Goal: Information Seeking & Learning: Learn about a topic

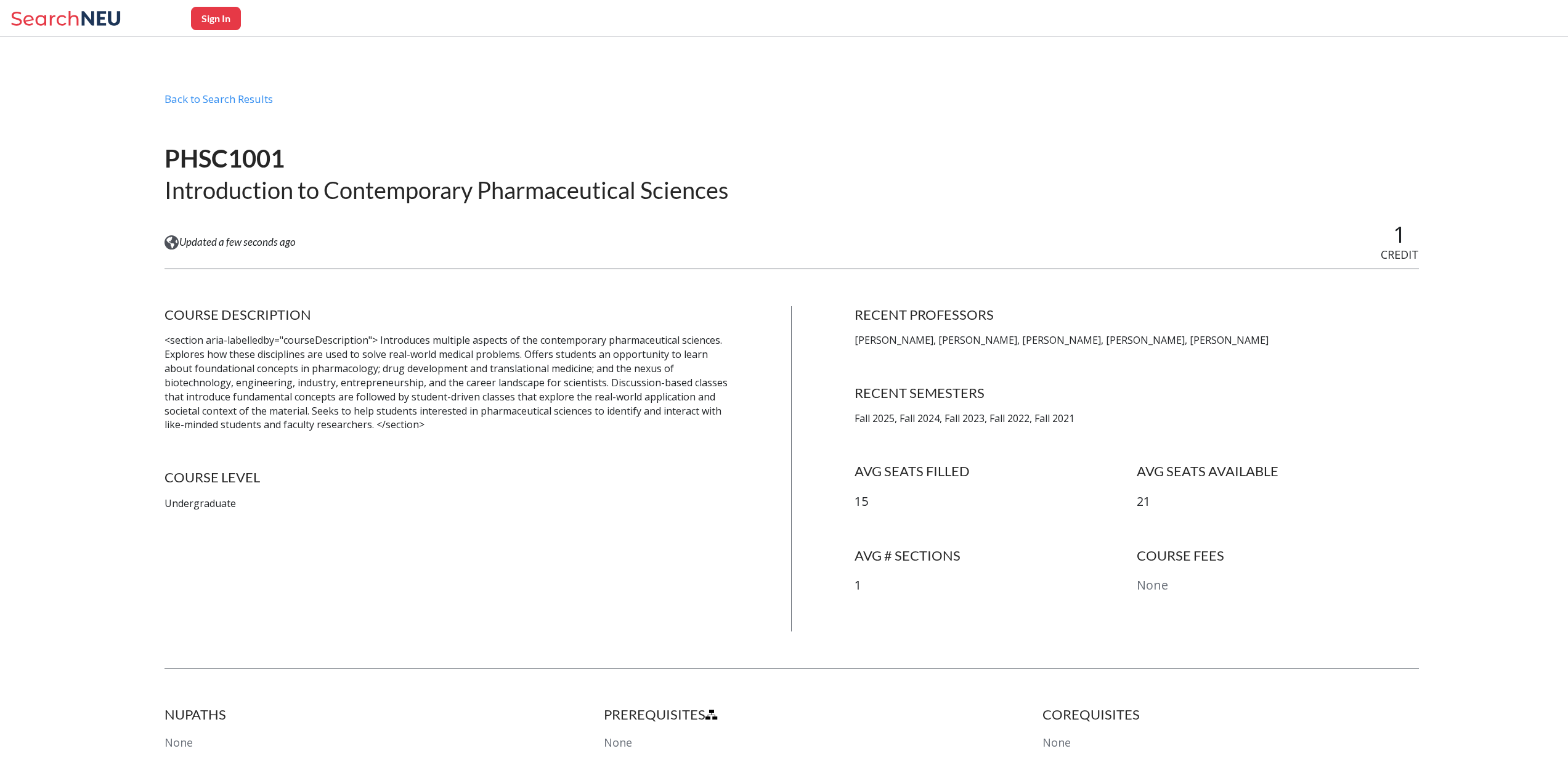
click at [954, 343] on p "[PERSON_NAME], [PERSON_NAME], [PERSON_NAME], [PERSON_NAME], [PERSON_NAME]" at bounding box center [1137, 340] width 564 height 14
click at [988, 404] on div "RECENT SEMESTERS Fall 2025, Fall 2024, Fall 2023, Fall 2022, Fall 2021" at bounding box center [1137, 404] width 564 height 41
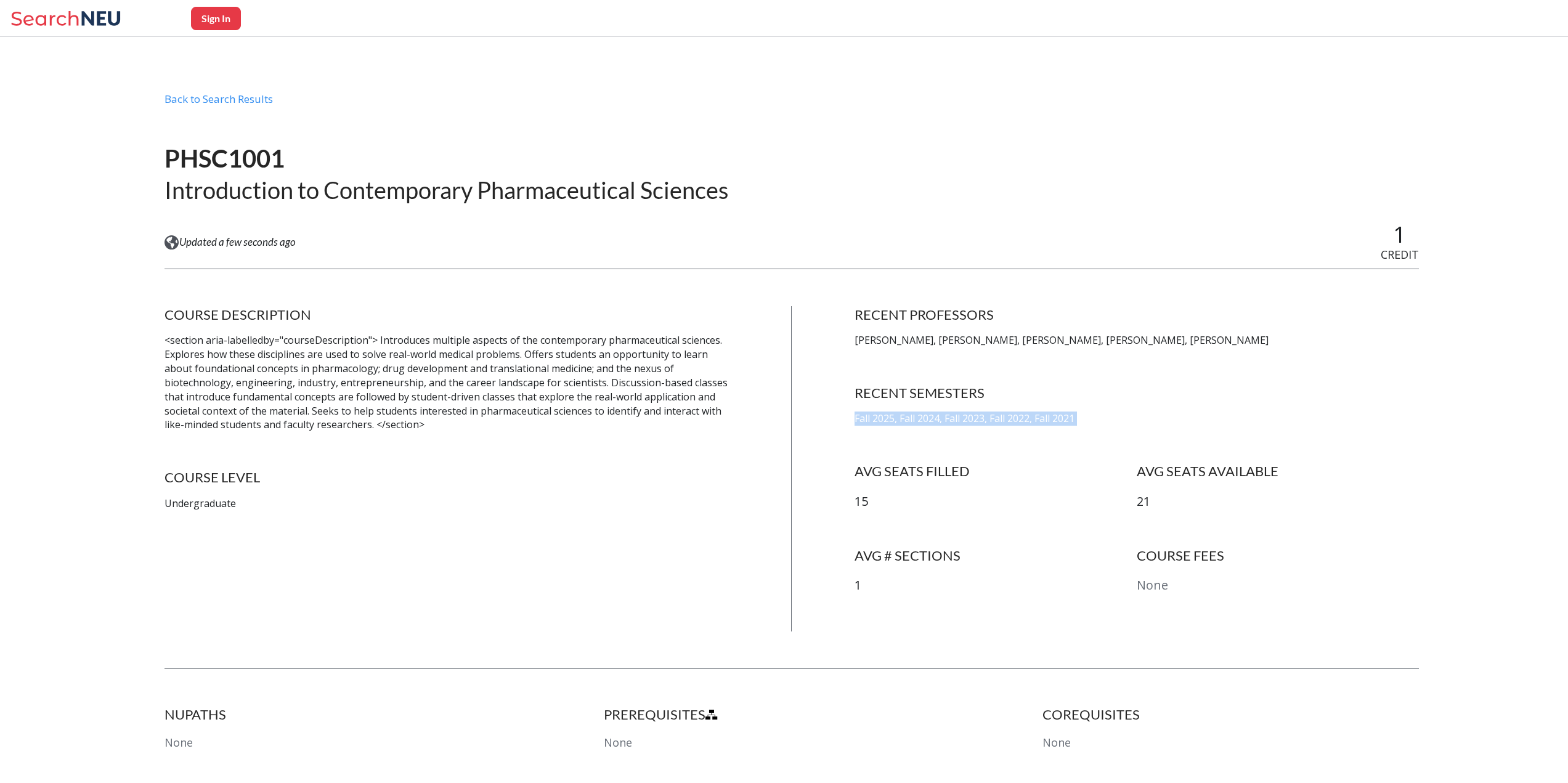
click at [988, 404] on div "RECENT SEMESTERS Fall 2025, Fall 2024, Fall 2023, Fall 2022, Fall 2021" at bounding box center [1137, 404] width 564 height 41
click at [988, 478] on h4 "AVG SEATS FILLED" at bounding box center [996, 471] width 283 height 17
click at [988, 472] on h4 "AVG SEATS FILLED" at bounding box center [996, 471] width 283 height 17
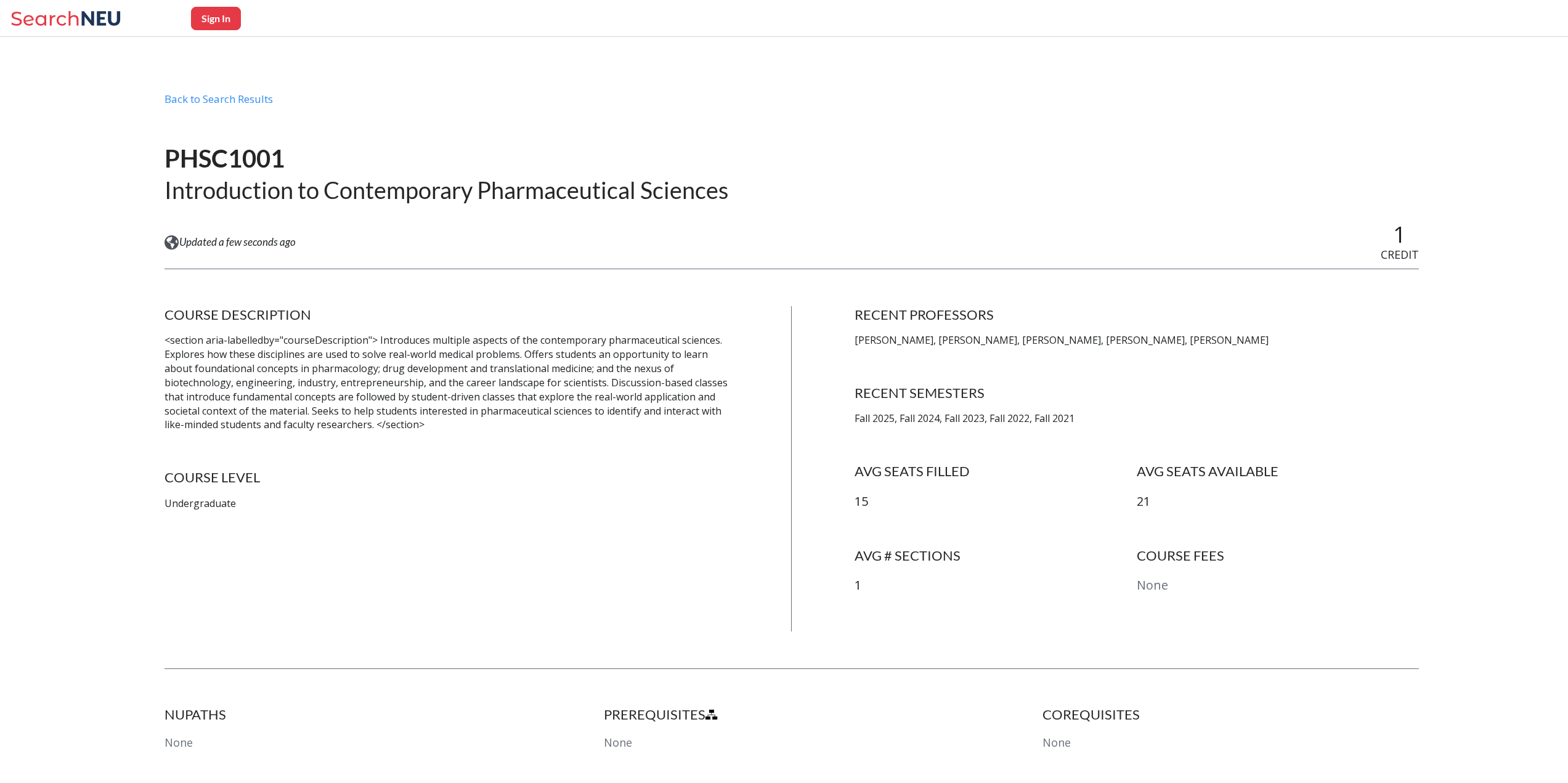
click at [988, 472] on h4 "AVG SEATS FILLED" at bounding box center [996, 471] width 283 height 17
click at [1003, 506] on p "15" at bounding box center [996, 501] width 283 height 18
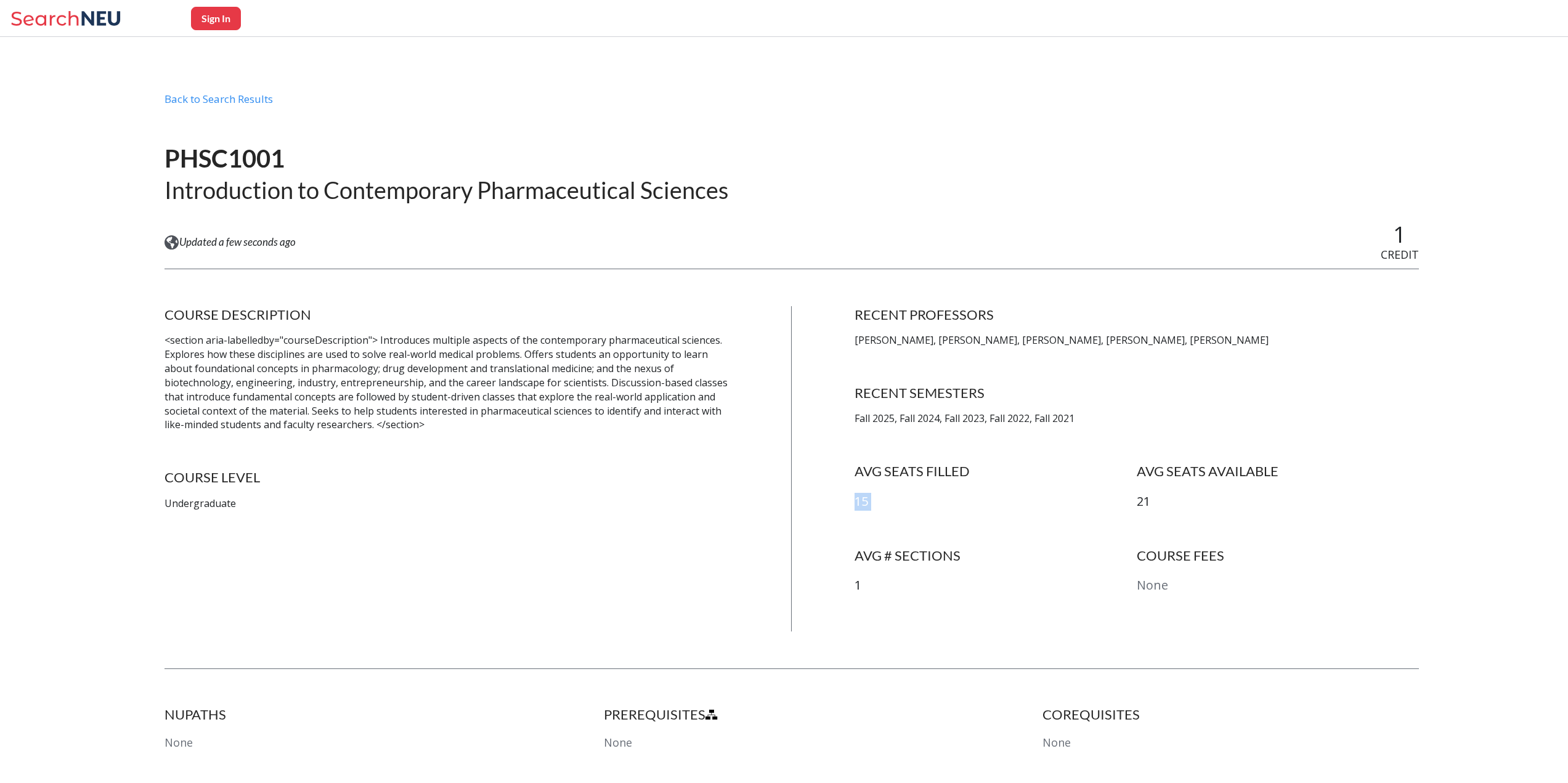
click at [1029, 499] on p "15" at bounding box center [996, 501] width 283 height 18
click at [474, 381] on p "<section aria-labelledby="courseDescription"> Introduces multiple aspects of th…" at bounding box center [447, 382] width 564 height 99
click at [476, 382] on p "<section aria-labelledby="courseDescription"> Introduces multiple aspects of th…" at bounding box center [447, 382] width 564 height 99
click at [478, 383] on p "<section aria-labelledby="courseDescription"> Introduces multiple aspects of th…" at bounding box center [447, 382] width 564 height 99
click at [498, 422] on p "<section aria-labelledby="courseDescription"> Introduces multiple aspects of th…" at bounding box center [447, 382] width 564 height 99
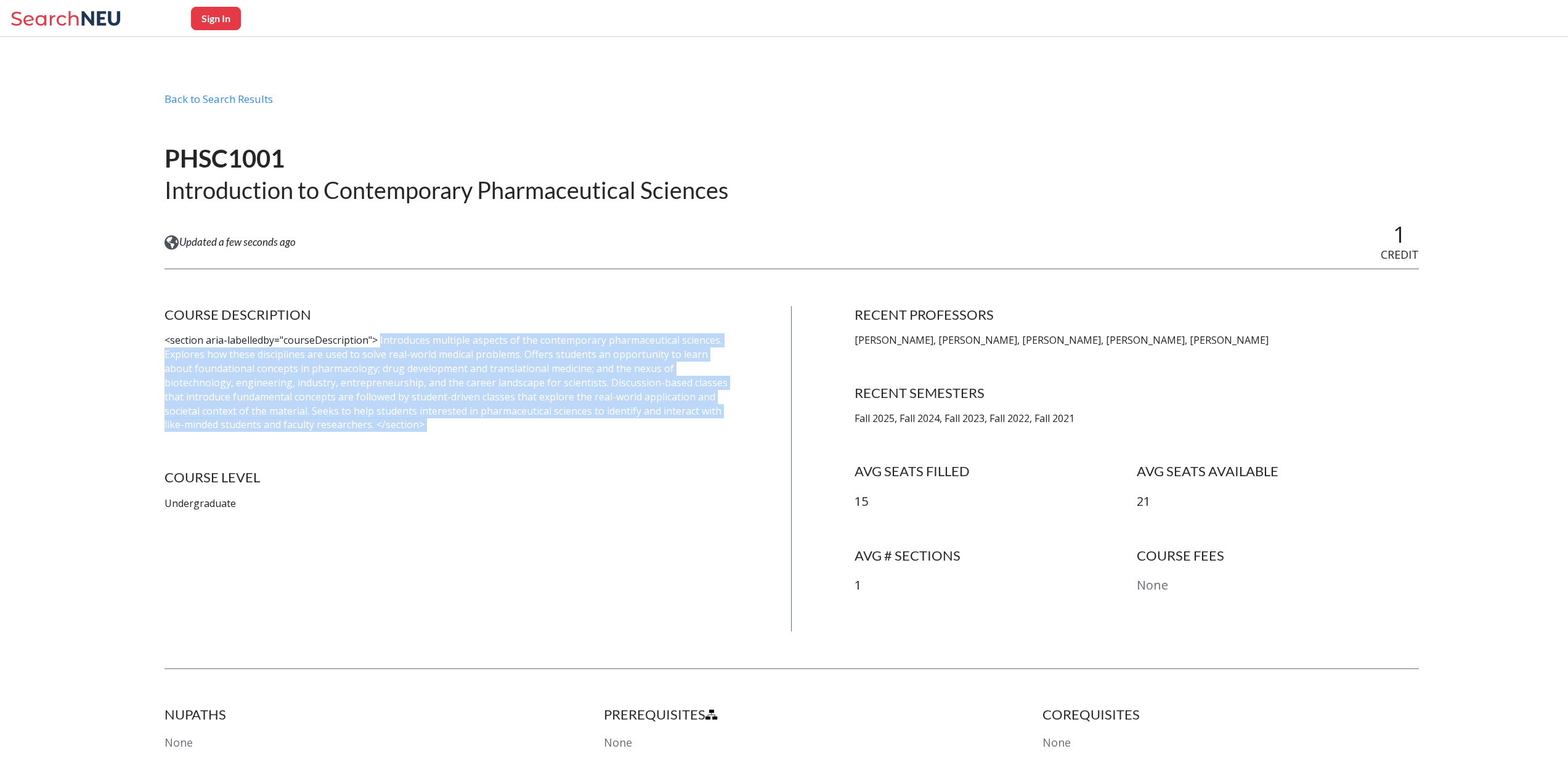
drag, startPoint x: 490, startPoint y: 420, endPoint x: 379, endPoint y: 337, distance: 138.6
click at [379, 337] on p "<section aria-labelledby="courseDescription"> Introduces multiple aspects of th…" at bounding box center [447, 382] width 564 height 99
drag, startPoint x: 379, startPoint y: 337, endPoint x: 438, endPoint y: 428, distance: 108.5
click at [438, 428] on p "<section aria-labelledby="courseDescription"> Introduces multiple aspects of th…" at bounding box center [447, 382] width 564 height 99
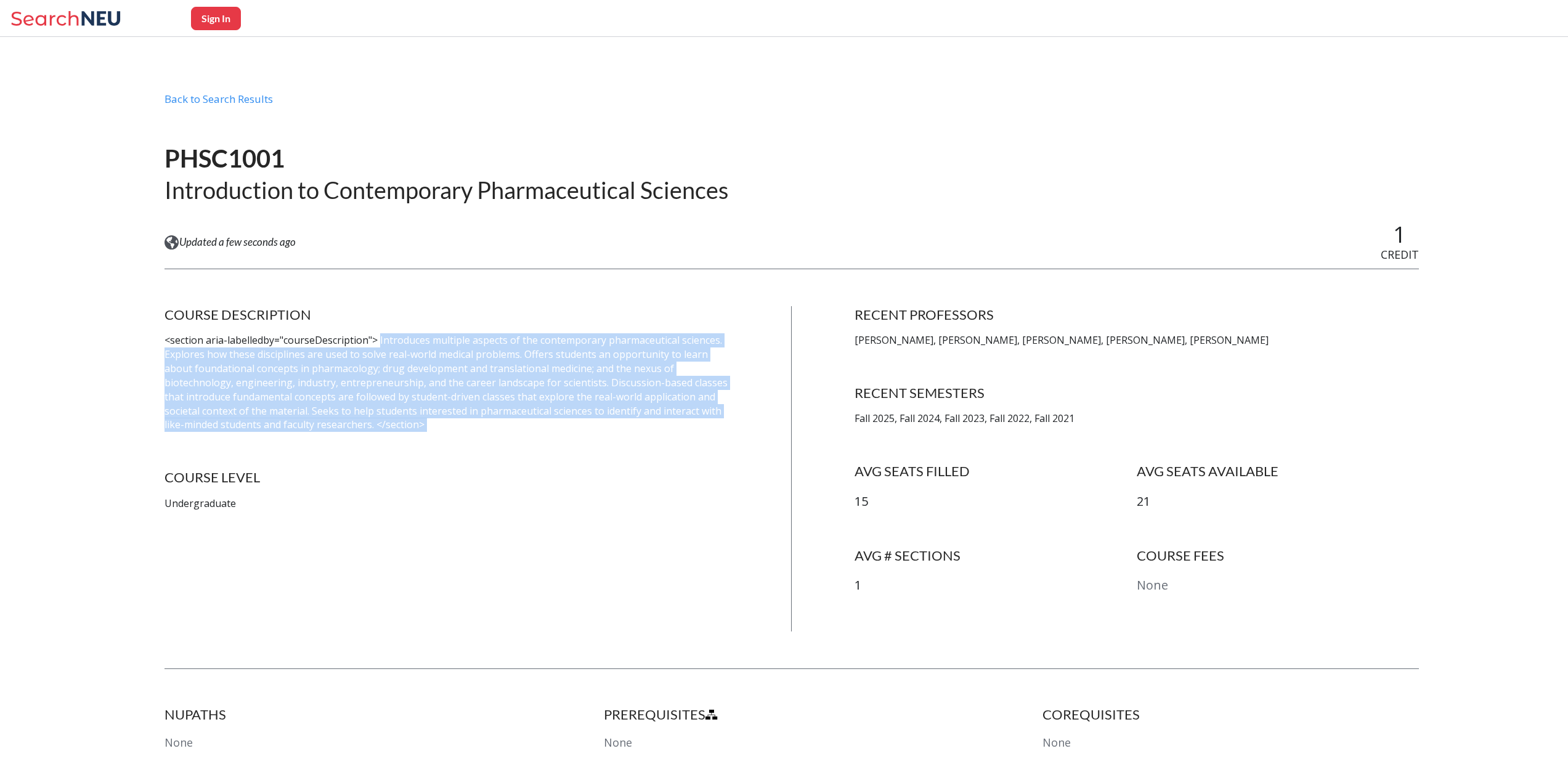
click at [438, 428] on p "<section aria-labelledby="courseDescription"> Introduces multiple aspects of th…" at bounding box center [447, 382] width 564 height 99
drag, startPoint x: 460, startPoint y: 436, endPoint x: 395, endPoint y: 359, distance: 100.8
click at [395, 359] on div "COURSE DESCRIPTION <section aria-labelledby="courseDescription"> Introduces mul…" at bounding box center [447, 468] width 564 height 325
click at [395, 359] on p "<section aria-labelledby="courseDescription"> Introduces multiple aspects of th…" at bounding box center [447, 382] width 564 height 99
drag, startPoint x: 439, startPoint y: 420, endPoint x: 388, endPoint y: 345, distance: 90.7
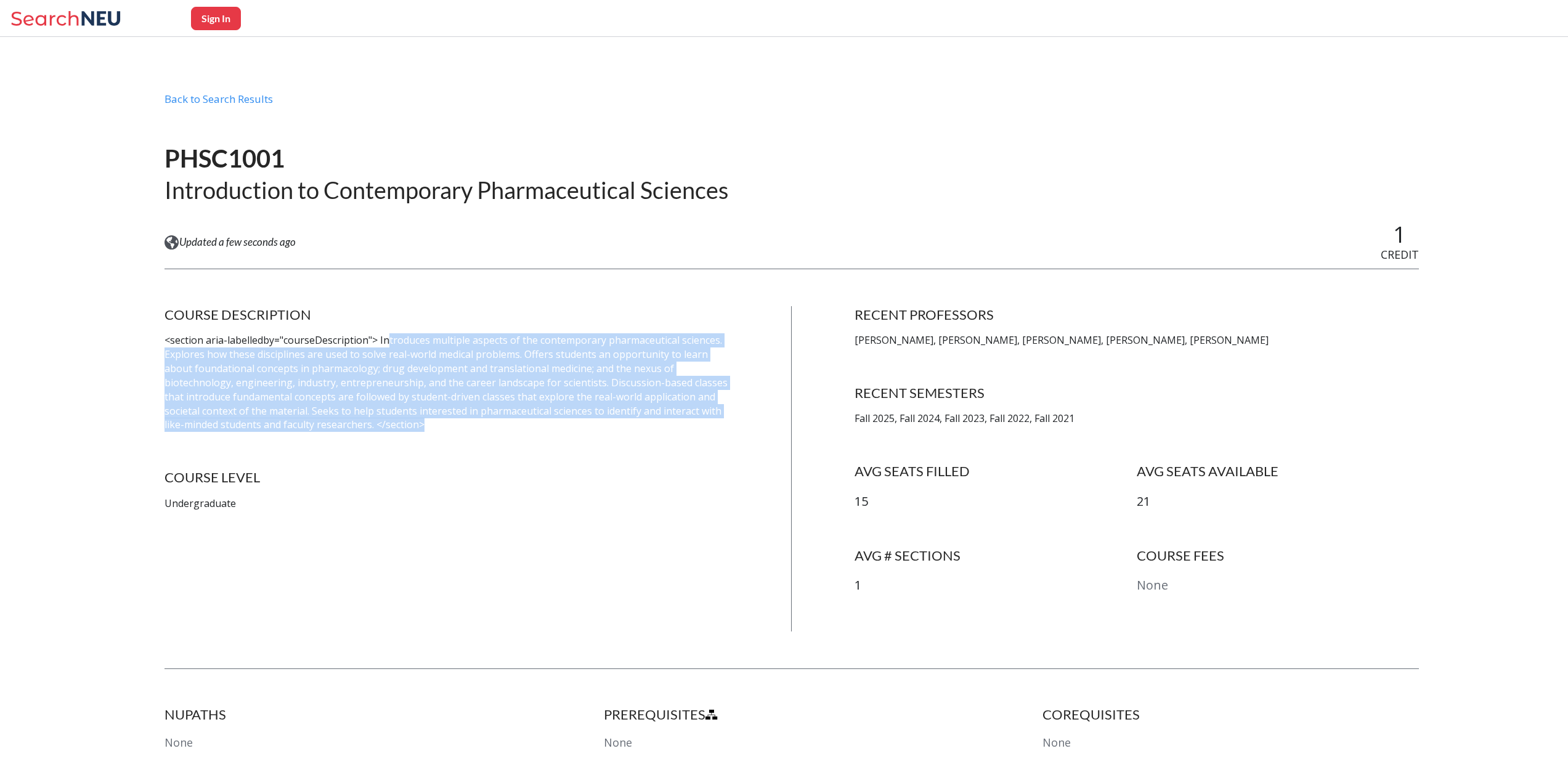
click at [388, 345] on p "<section aria-labelledby="courseDescription"> Introduces multiple aspects of th…" at bounding box center [447, 382] width 564 height 99
click at [507, 397] on p "<section aria-labelledby="courseDescription"> Introduces multiple aspects of th…" at bounding box center [447, 382] width 564 height 99
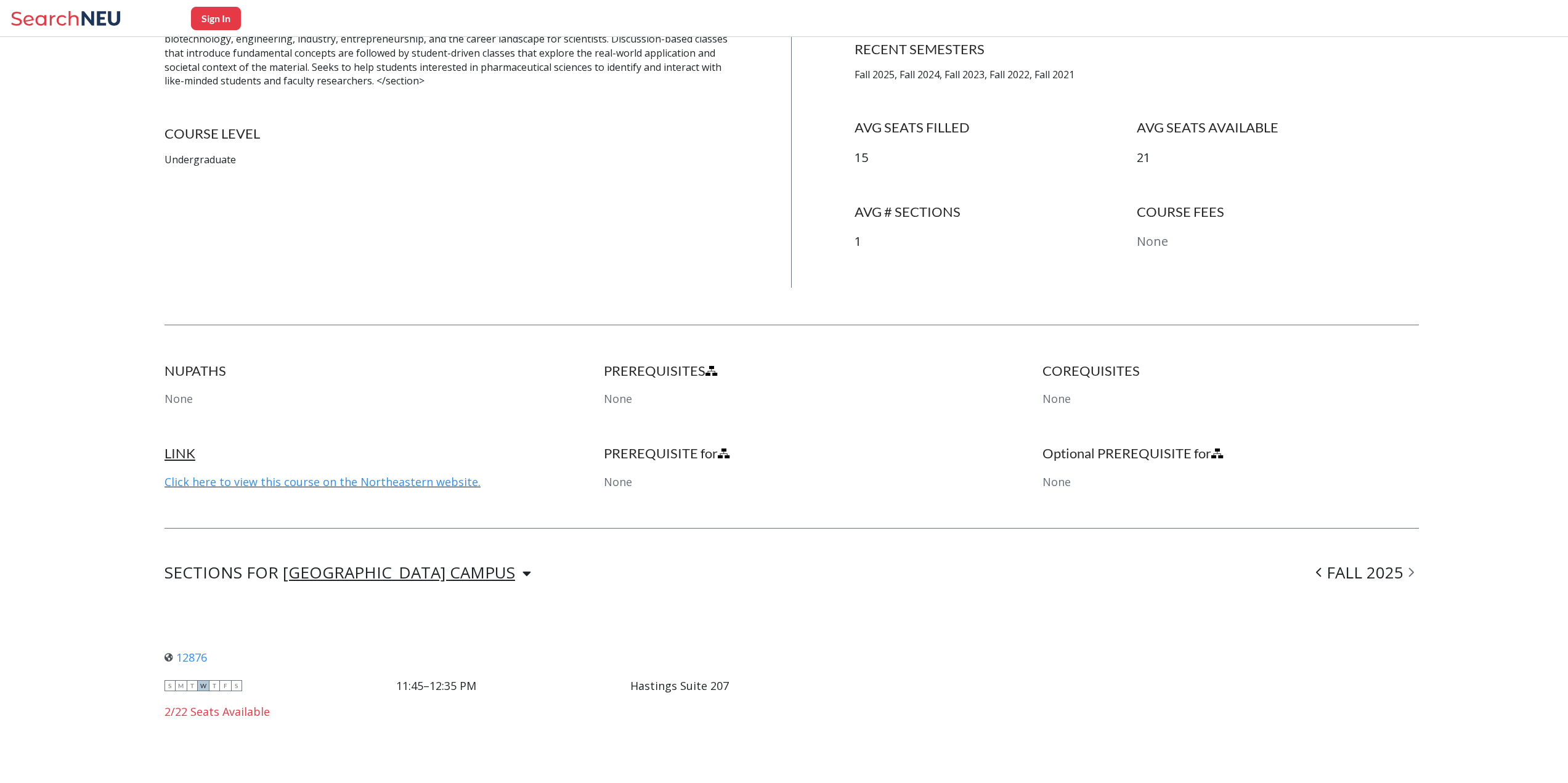
scroll to position [421, 0]
